Goal: Register for event/course: Sign up to attend an event or enroll in a course

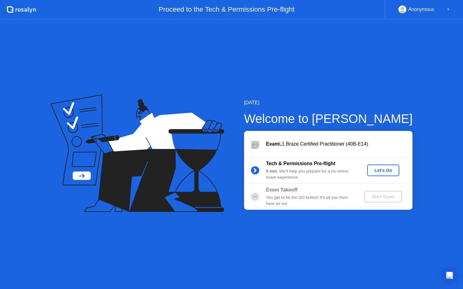
click at [382, 170] on div "Let's Go" at bounding box center [383, 170] width 27 height 5
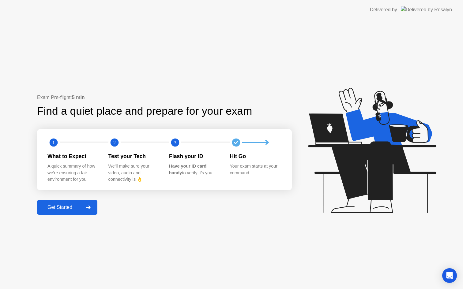
click at [67, 208] on div "Get Started" at bounding box center [60, 208] width 42 height 6
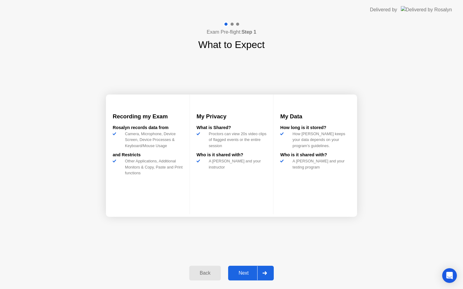
click at [247, 272] on div "Next" at bounding box center [243, 274] width 27 height 6
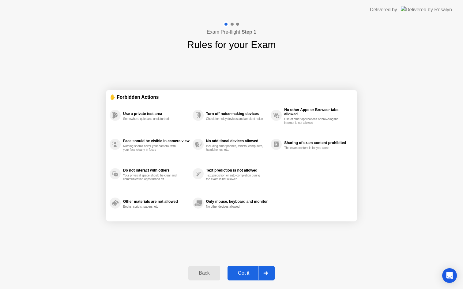
click at [244, 274] on div "Got it" at bounding box center [243, 274] width 29 height 6
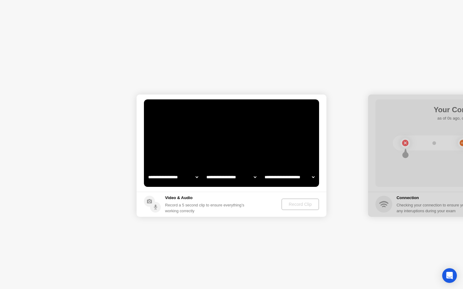
select select "**********"
select select "*******"
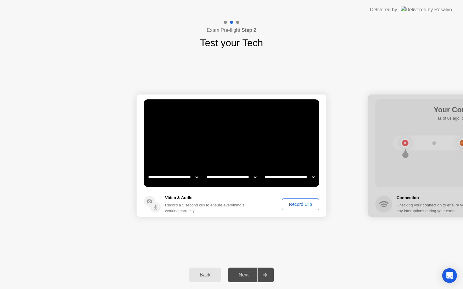
click at [306, 207] on div "Record Clip" at bounding box center [300, 204] width 33 height 5
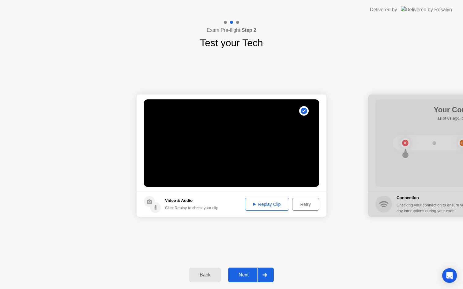
click at [278, 203] on div "Replay Clip" at bounding box center [267, 204] width 40 height 5
click at [278, 205] on div "Replay Clip" at bounding box center [267, 204] width 40 height 5
click at [245, 274] on div "Next" at bounding box center [243, 276] width 27 height 6
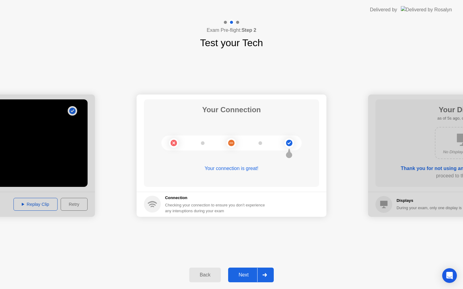
click at [245, 274] on div "Next" at bounding box center [243, 276] width 27 height 6
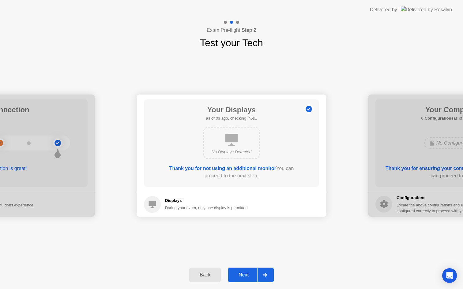
click at [245, 274] on div "Next" at bounding box center [243, 276] width 27 height 6
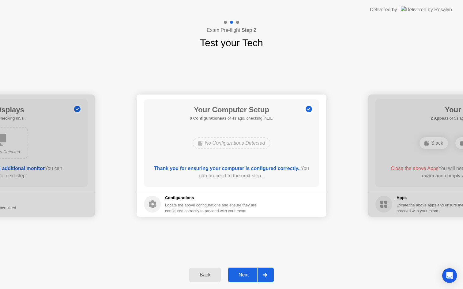
click at [245, 274] on div "Next" at bounding box center [243, 276] width 27 height 6
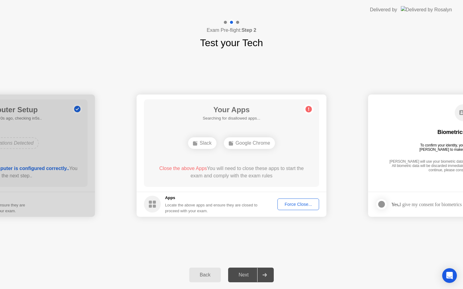
click at [293, 206] on div "Force Close..." at bounding box center [298, 204] width 37 height 5
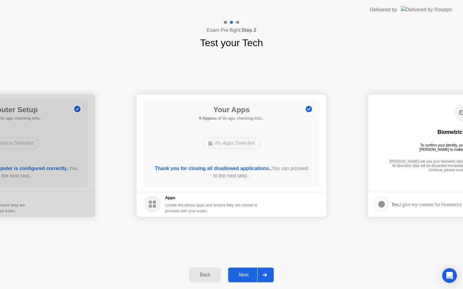
click at [246, 275] on div "Next" at bounding box center [243, 276] width 27 height 6
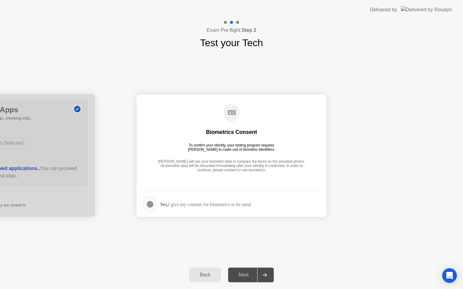
click at [150, 205] on div at bounding box center [149, 204] width 7 height 7
click at [250, 278] on div "Next" at bounding box center [243, 276] width 27 height 6
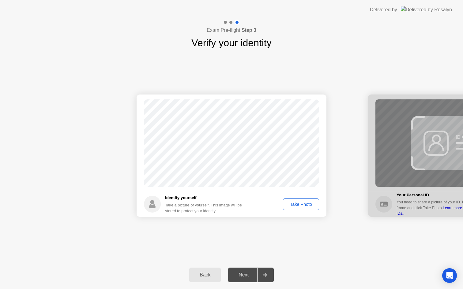
click at [306, 204] on div "Take Photo" at bounding box center [301, 204] width 32 height 5
click at [307, 205] on div "Retake" at bounding box center [305, 204] width 24 height 5
click at [307, 205] on div "Take Photo" at bounding box center [301, 204] width 32 height 5
click at [244, 274] on div "Next" at bounding box center [243, 276] width 27 height 6
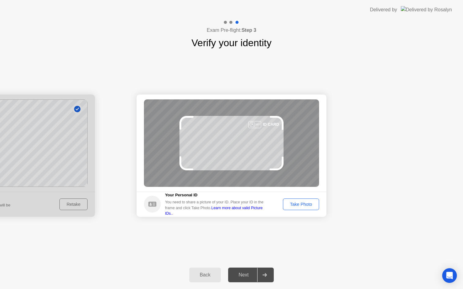
click at [303, 203] on div "Take Photo" at bounding box center [301, 204] width 32 height 5
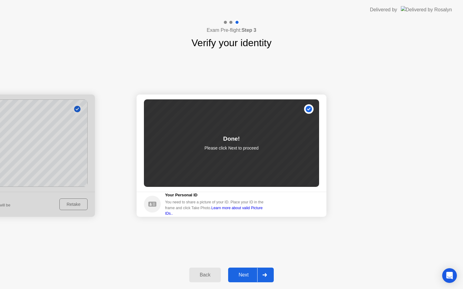
click at [243, 277] on div "Next" at bounding box center [243, 276] width 27 height 6
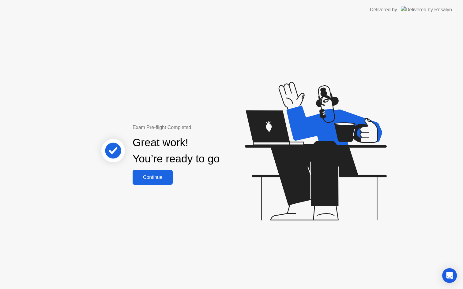
click at [159, 180] on div "Continue" at bounding box center [152, 178] width 36 height 6
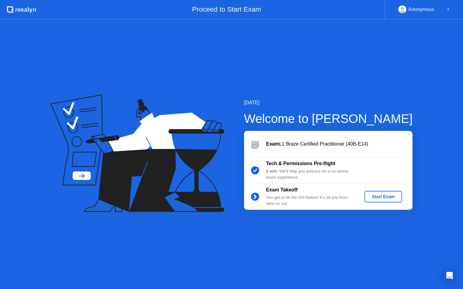
click at [382, 199] on div "Start Exam" at bounding box center [383, 197] width 33 height 5
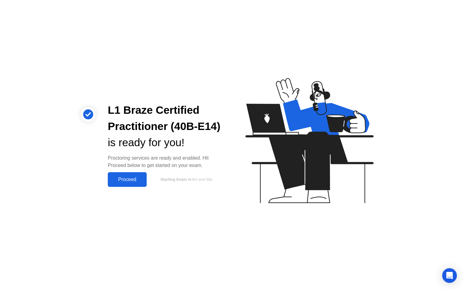
click at [135, 180] on div "Proceed" at bounding box center [127, 180] width 35 height 6
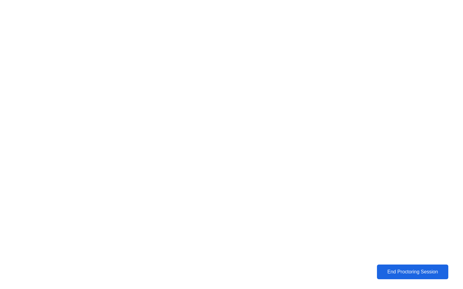
click at [392, 272] on div "End Proctoring Session" at bounding box center [413, 273] width 68 height 6
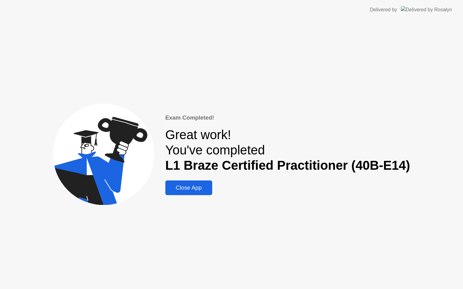
click at [205, 187] on div "Close App" at bounding box center [188, 188] width 43 height 7
